Goal: Task Accomplishment & Management: Use online tool/utility

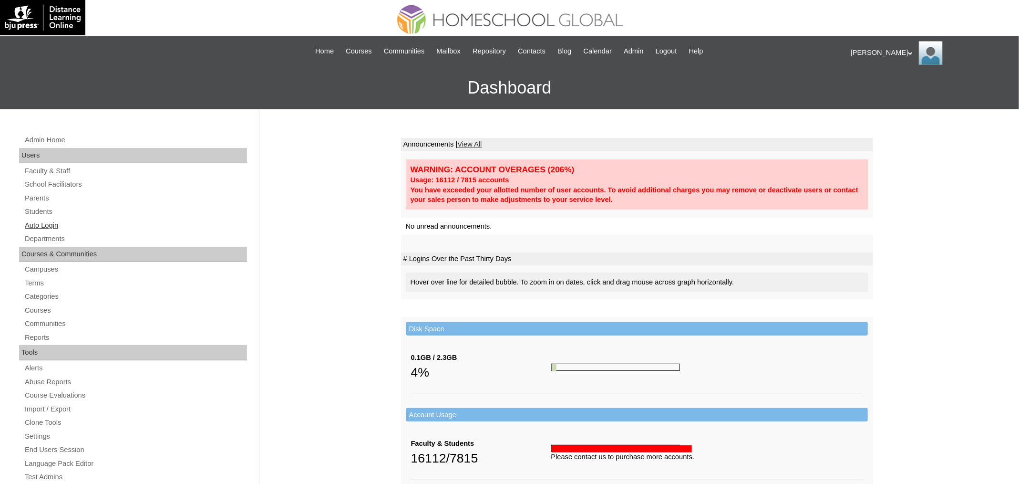
click at [34, 226] on link "Auto Login" at bounding box center [135, 225] width 223 height 12
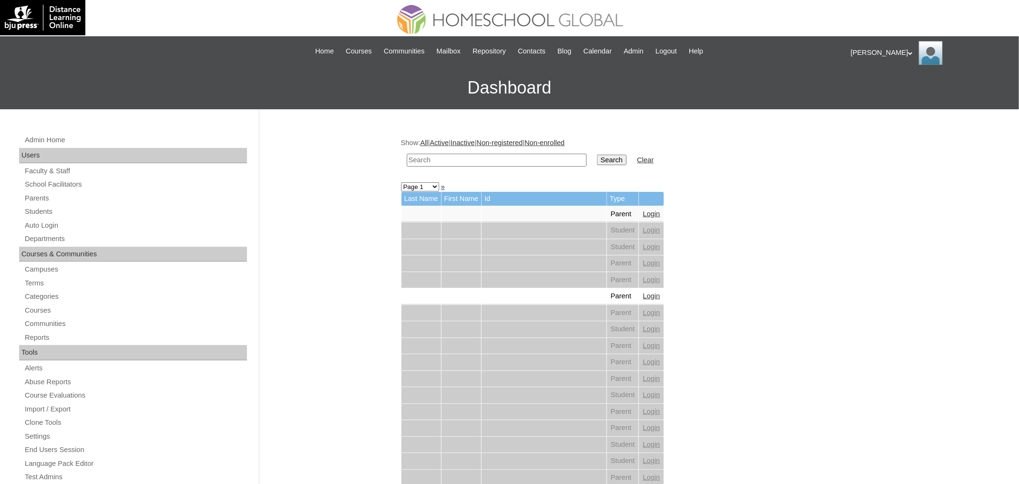
click at [455, 165] on td at bounding box center [496, 160] width 189 height 22
click at [466, 152] on td at bounding box center [496, 160] width 189 height 22
click at [467, 160] on input "text" at bounding box center [497, 160] width 180 height 13
paste input "[PERSON_NAME]"
type input "[PERSON_NAME]"
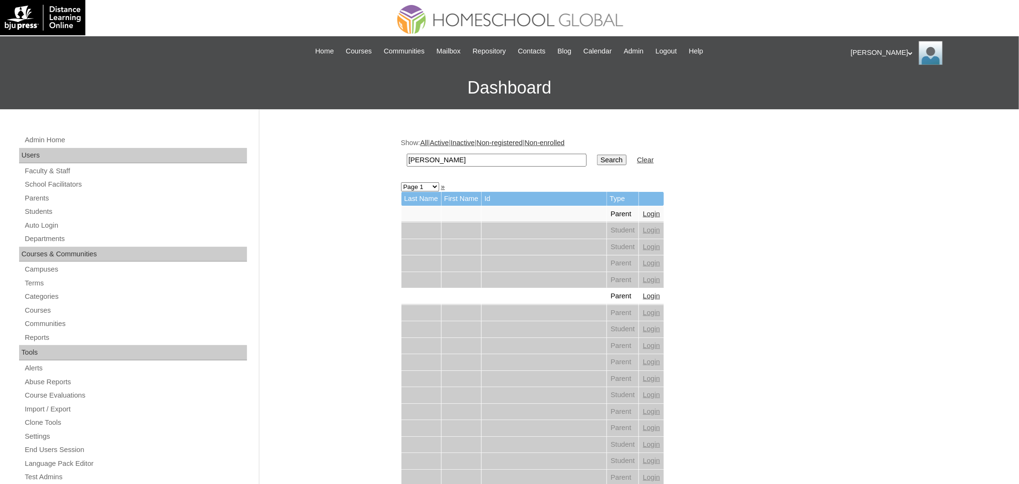
click at [597, 155] on input "Search" at bounding box center [612, 160] width 30 height 10
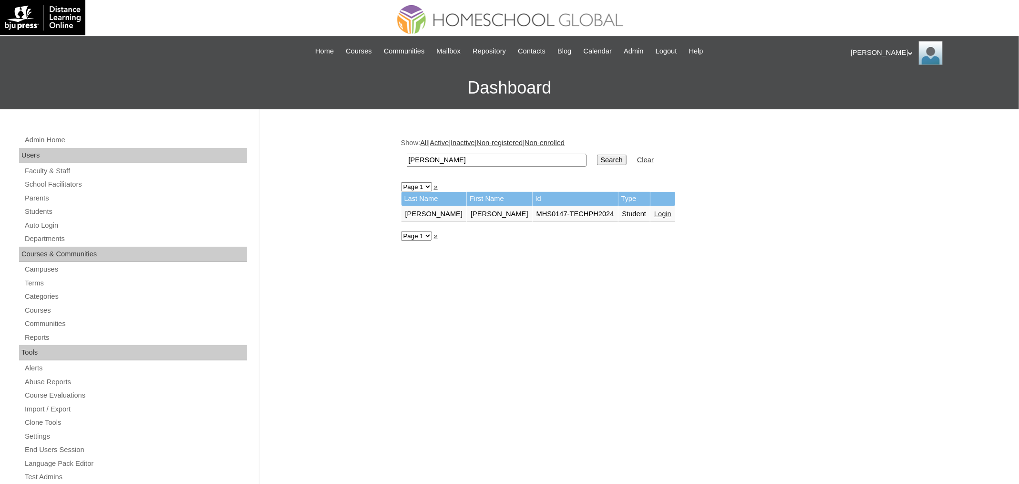
click at [654, 211] on link "Login" at bounding box center [662, 214] width 17 height 8
